Goal: Task Accomplishment & Management: Manage account settings

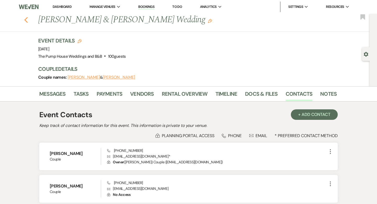
click at [27, 20] on icon "Previous" at bounding box center [26, 20] width 4 height 6
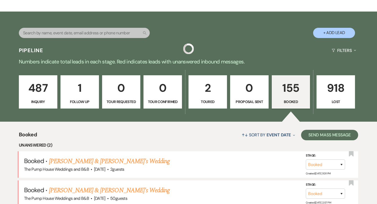
click at [291, 101] on p "Booked" at bounding box center [291, 102] width 32 height 6
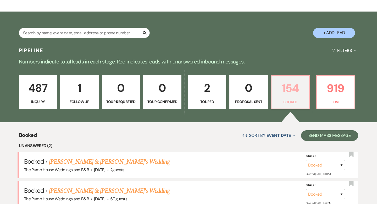
click at [293, 96] on p "154" at bounding box center [290, 88] width 31 height 18
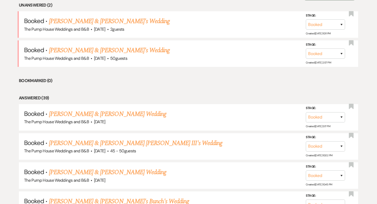
scroll to position [231, 0]
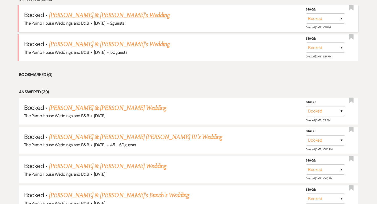
click at [91, 16] on link "[PERSON_NAME] & [PERSON_NAME]'s Wedding" at bounding box center [109, 14] width 121 height 9
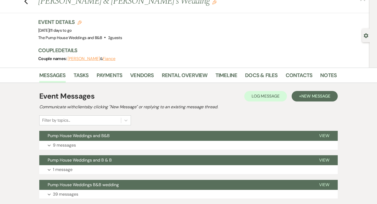
scroll to position [55, 0]
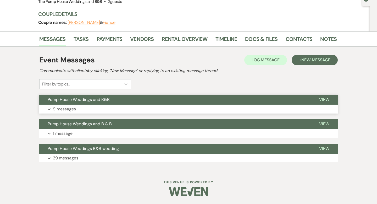
click at [130, 97] on button "Pump House Weddings and B&B" at bounding box center [174, 99] width 271 height 10
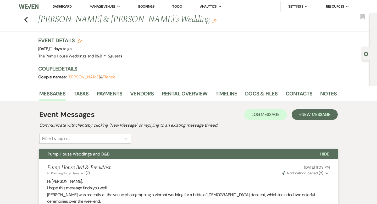
scroll to position [0, 0]
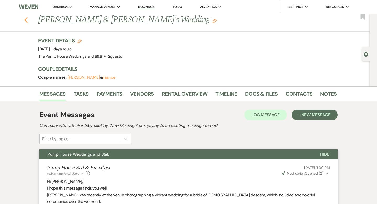
click at [27, 19] on icon "Previous" at bounding box center [26, 20] width 4 height 6
select select "7"
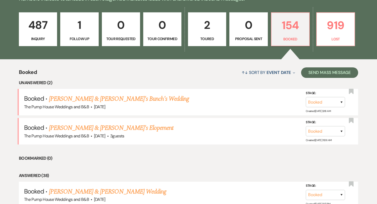
scroll to position [135, 0]
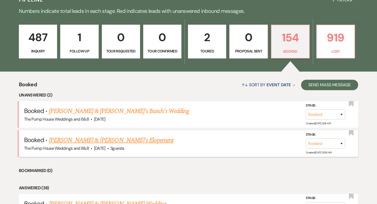
click at [86, 141] on link "[PERSON_NAME] & [PERSON_NAME]'s Elopement" at bounding box center [111, 139] width 125 height 9
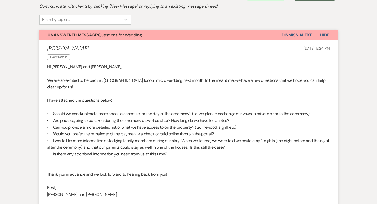
scroll to position [135, 0]
